Goal: Information Seeking & Learning: Find specific page/section

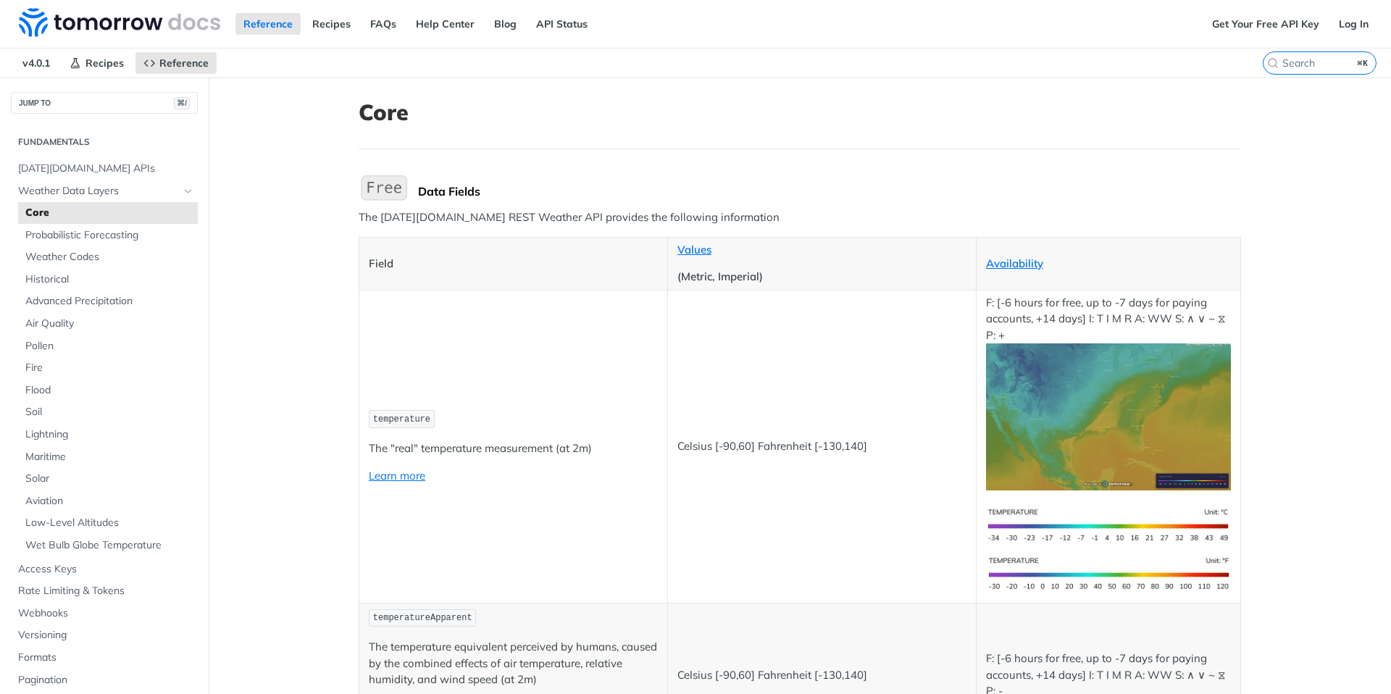
click at [121, 98] on button "JUMP TO ⌘/" at bounding box center [104, 103] width 187 height 22
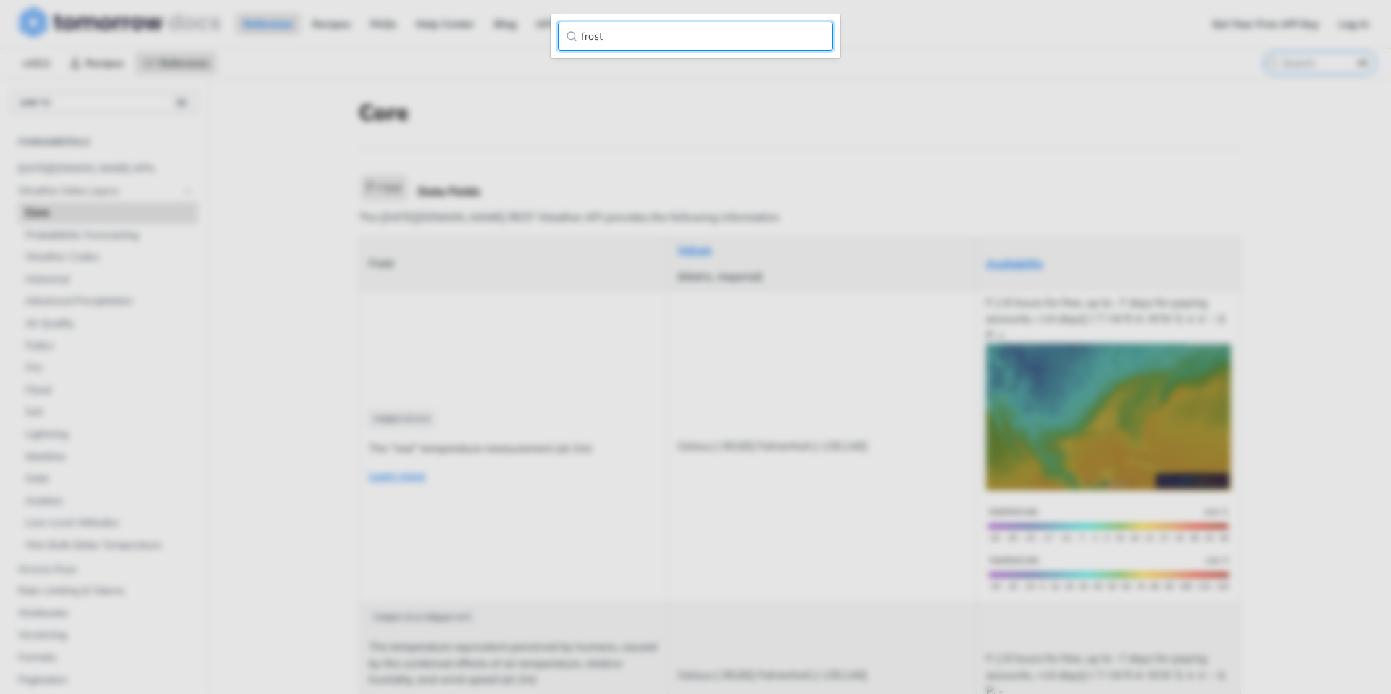
type input "frost"
click at [822, 39] on input "frost" at bounding box center [695, 36] width 275 height 29
click at [819, 39] on input "frost" at bounding box center [695, 36] width 275 height 29
click at [815, 30] on input "frost" at bounding box center [695, 36] width 275 height 29
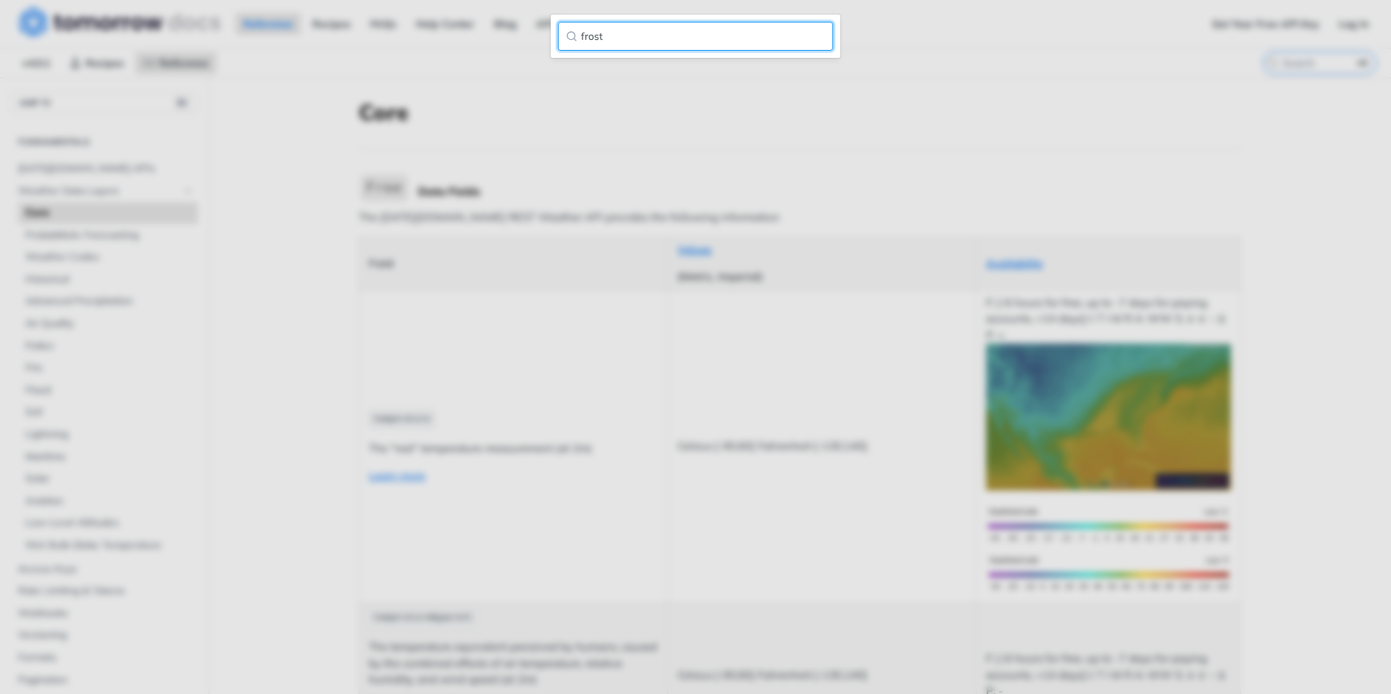
click at [815, 41] on input "frost" at bounding box center [695, 36] width 275 height 29
click at [815, 35] on input "frost" at bounding box center [695, 36] width 275 height 29
